Goal: Information Seeking & Learning: Learn about a topic

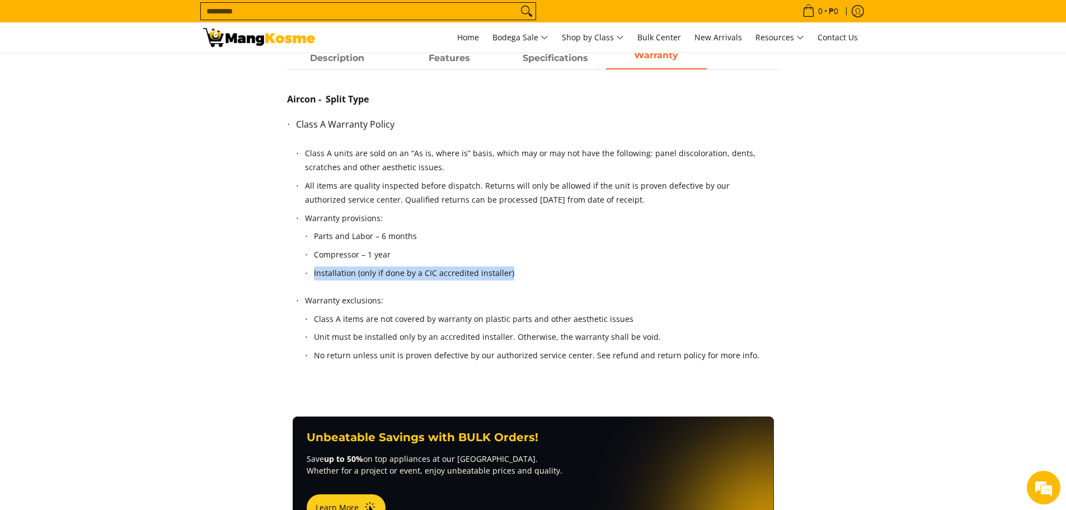
drag, startPoint x: 536, startPoint y: 282, endPoint x: 299, endPoint y: 277, distance: 237.8
click at [299, 277] on ol "Class A units are sold on an “As is, where is” basis, which may or may not have…" at bounding box center [537, 261] width 483 height 238
click at [518, 296] on li "Warranty exclusions: Class A items are not covered by warranty on plastic parts…" at bounding box center [537, 335] width 465 height 82
drag, startPoint x: 504, startPoint y: 271, endPoint x: 421, endPoint y: 283, distance: 84.3
click at [421, 283] on li "Installation (only if done by a CIC accredited installer)" at bounding box center [537, 275] width 447 height 18
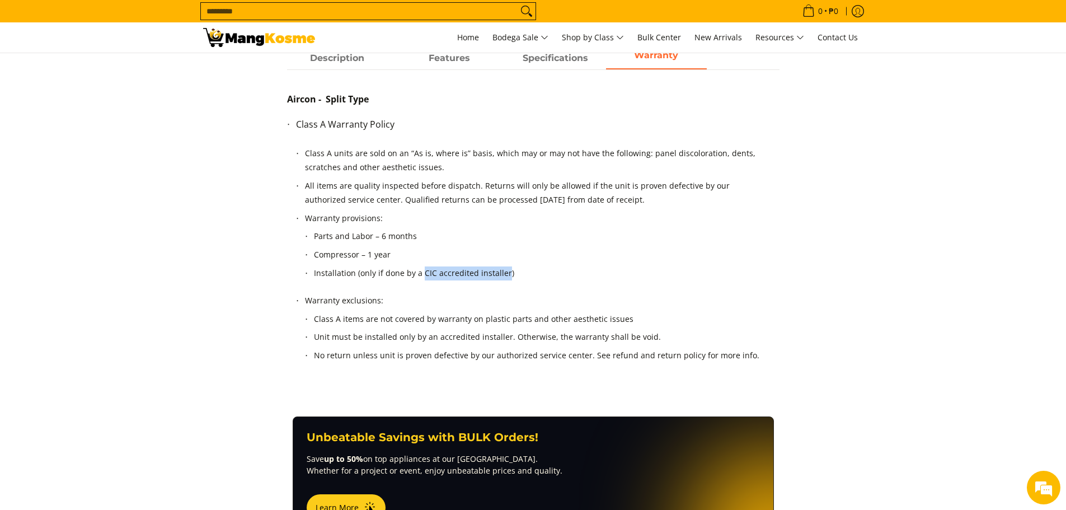
copy li "CIC accredited installer"
drag, startPoint x: 886, startPoint y: 293, endPoint x: 487, endPoint y: 295, distance: 398.8
click at [885, 293] on section "Description Features Specifications Warranty Transform your cooling experience …" at bounding box center [533, 232] width 1066 height 369
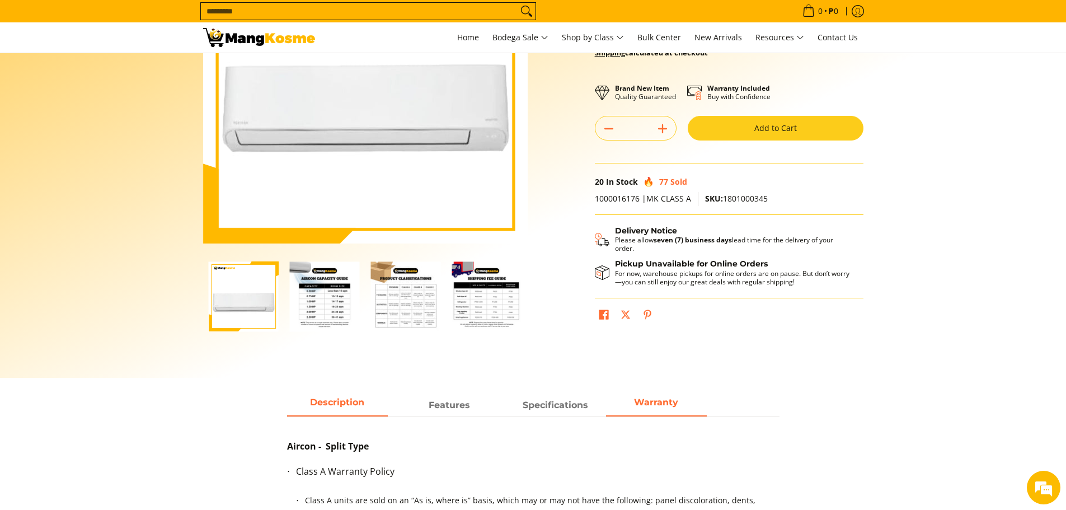
scroll to position [168, 0]
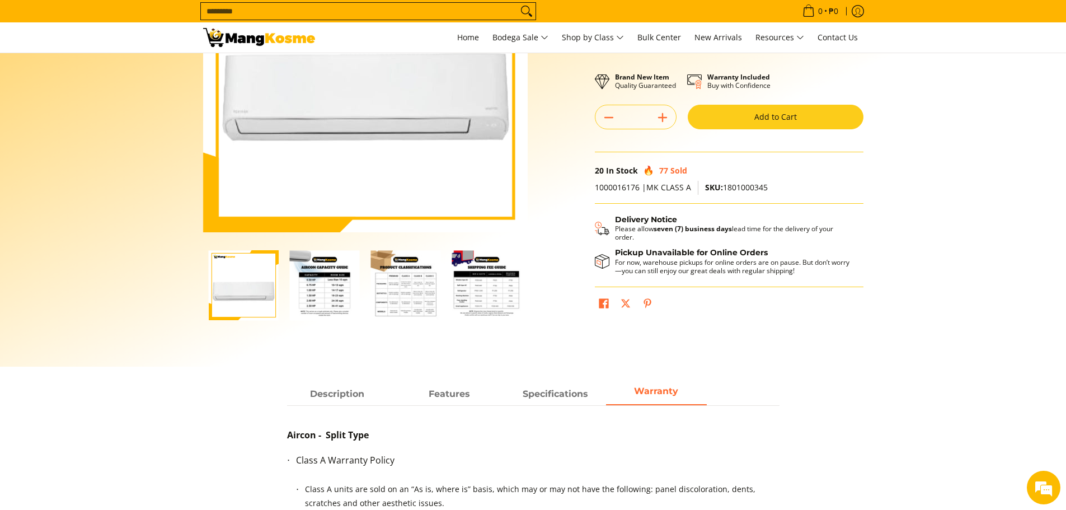
click at [315, 282] on img "Toshiba 1.5 HP New Model Split-Type Inverter Air Conditioner (Class A)-2" at bounding box center [325, 285] width 70 height 70
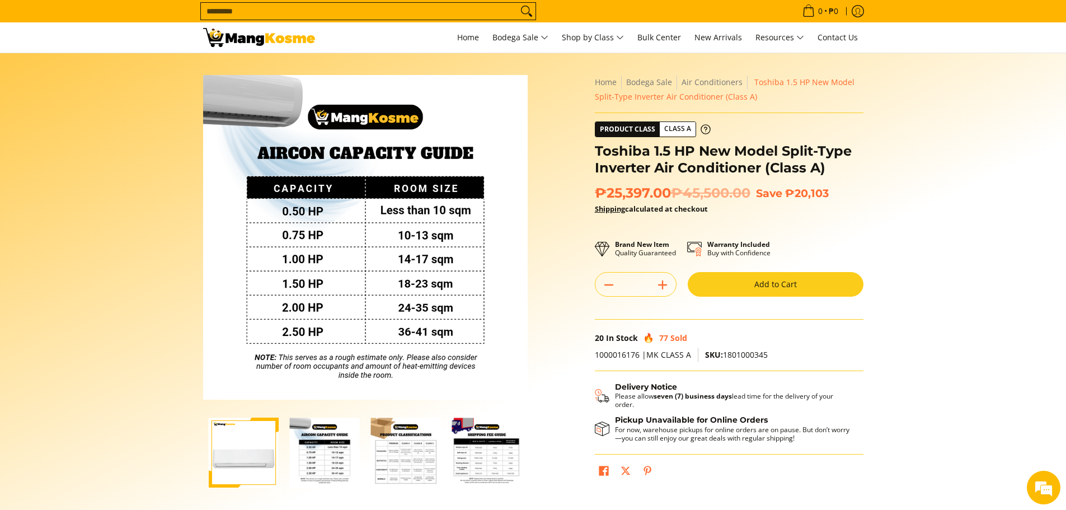
scroll to position [0, 0]
click at [486, 463] on img "mang-kosme-shipping-fee-guide-infographic" at bounding box center [487, 453] width 70 height 70
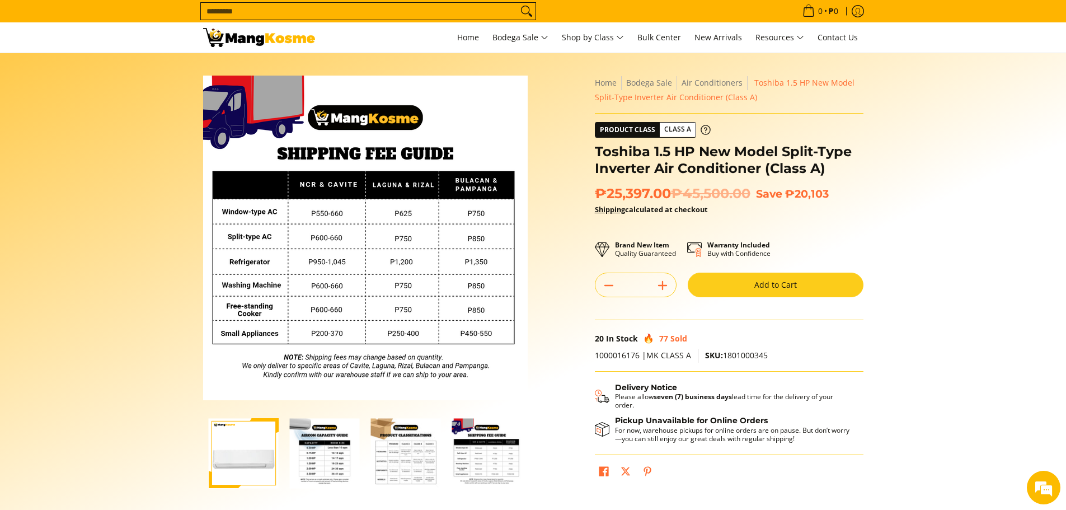
click at [414, 454] on img "Toshiba 1.5 HP New Model Split-Type Inverter Air Conditioner (Class A)-3" at bounding box center [406, 453] width 70 height 70
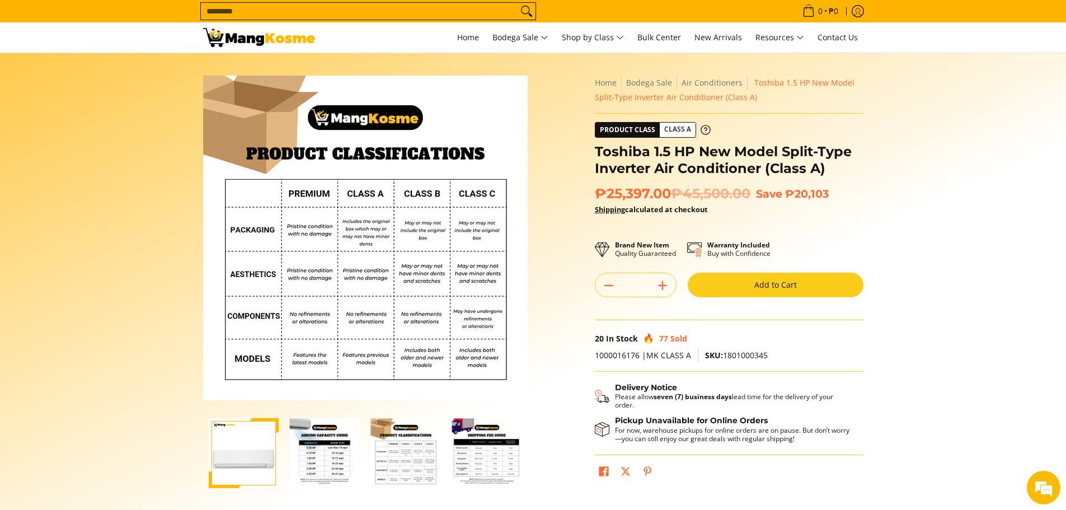
click at [497, 464] on img "mang-kosme-shipping-fee-guide-infographic" at bounding box center [487, 453] width 70 height 70
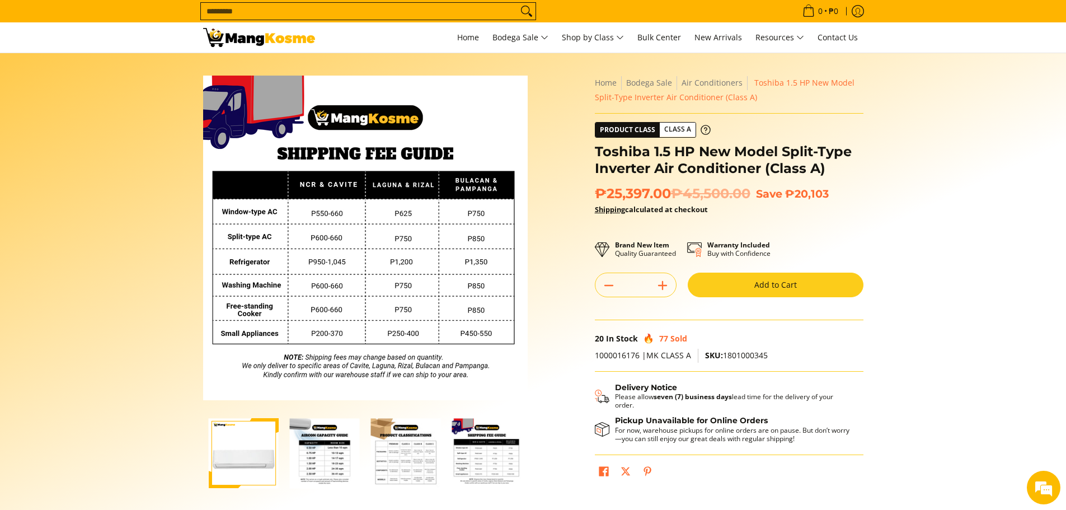
click at [419, 462] on img "Toshiba 1.5 HP New Model Split-Type Inverter Air Conditioner (Class A)-3" at bounding box center [406, 453] width 70 height 70
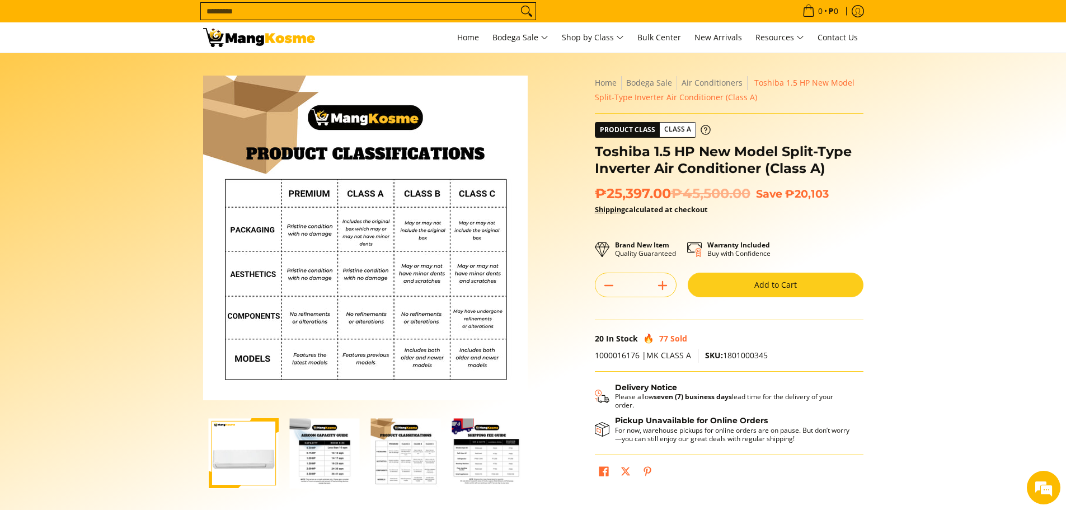
click at [484, 463] on img "mang-kosme-shipping-fee-guide-infographic" at bounding box center [487, 453] width 70 height 70
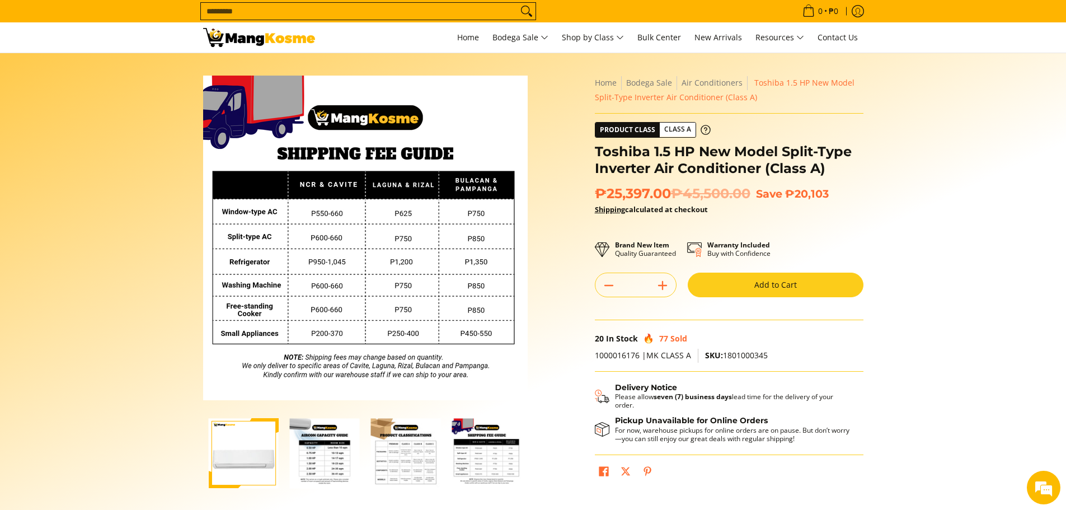
click at [333, 460] on img "Toshiba 1.5 HP New Model Split-Type Inverter Air Conditioner (Class A)-2" at bounding box center [325, 453] width 70 height 70
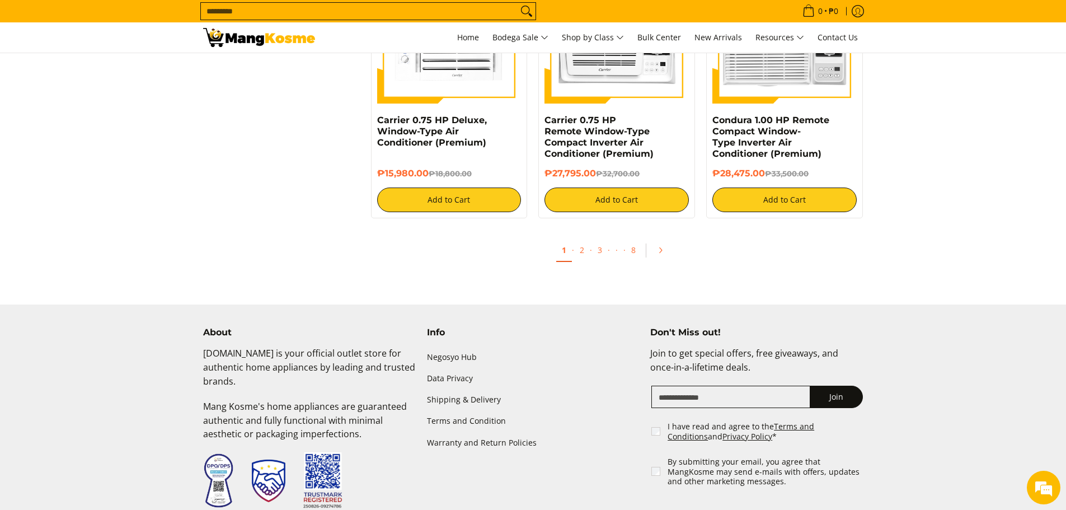
scroll to position [2182, 0]
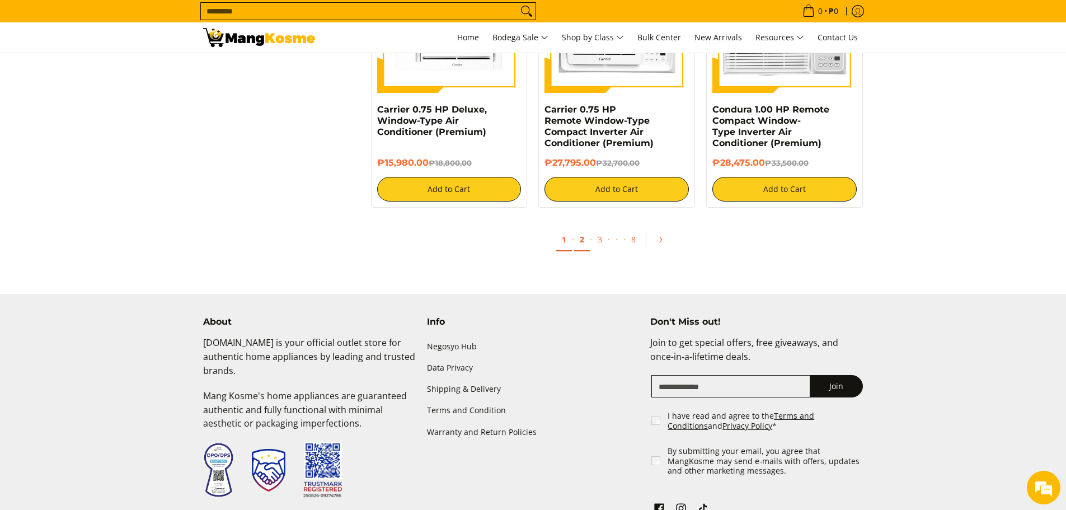
click at [583, 241] on link "2" at bounding box center [582, 239] width 16 height 23
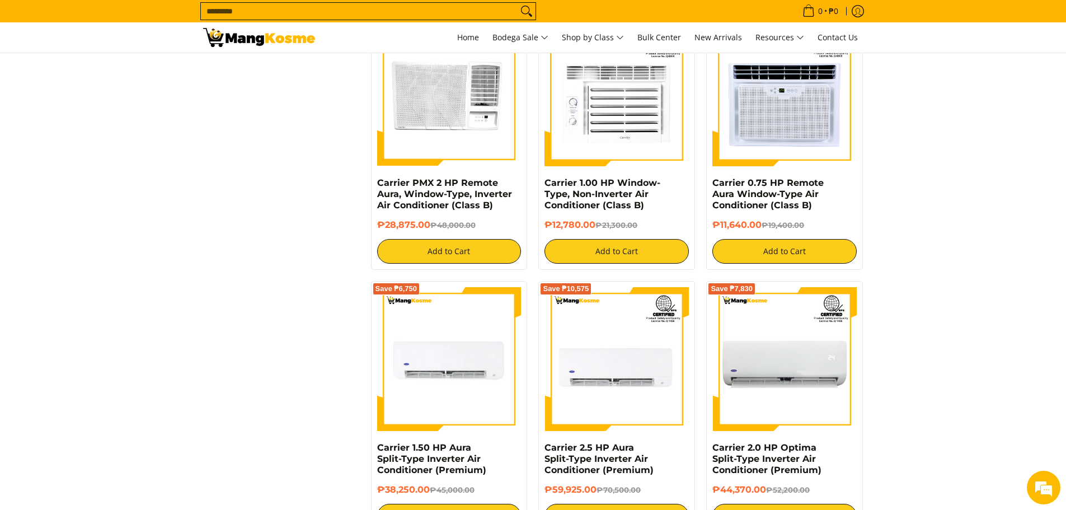
scroll to position [1342, 0]
